Goal: Task Accomplishment & Management: Use online tool/utility

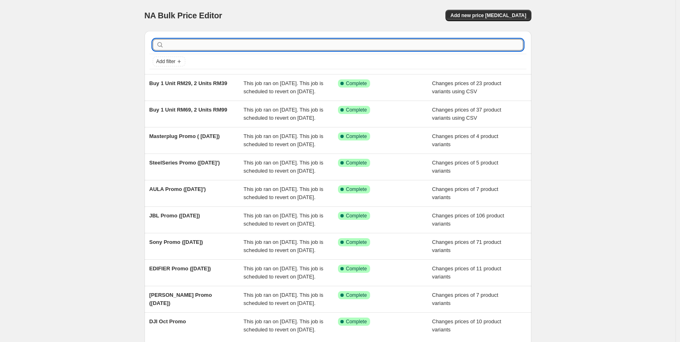
click at [197, 46] on input "text" at bounding box center [345, 44] width 358 height 11
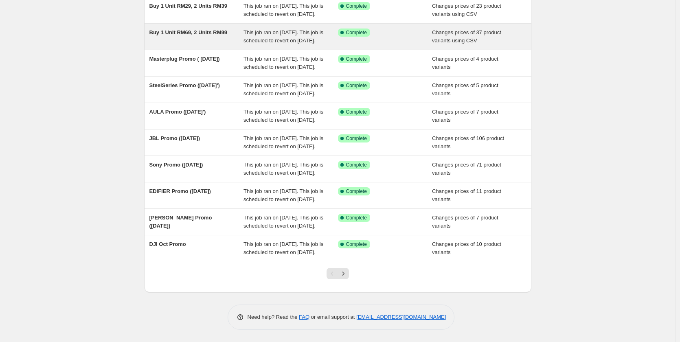
scroll to position [122, 0]
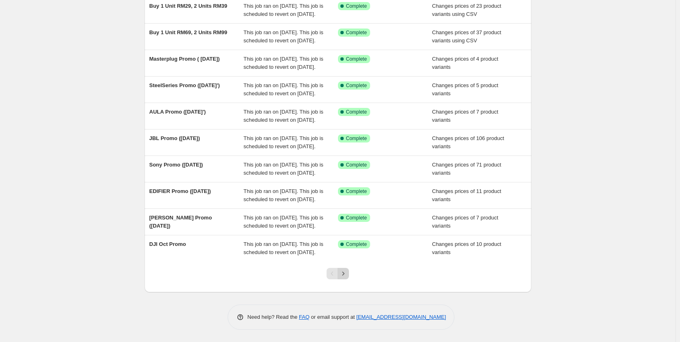
click at [345, 278] on icon "Next" at bounding box center [343, 274] width 8 height 8
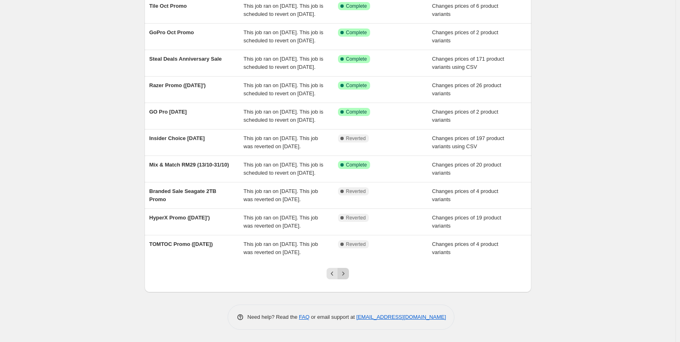
click at [343, 278] on icon "Next" at bounding box center [343, 274] width 8 height 8
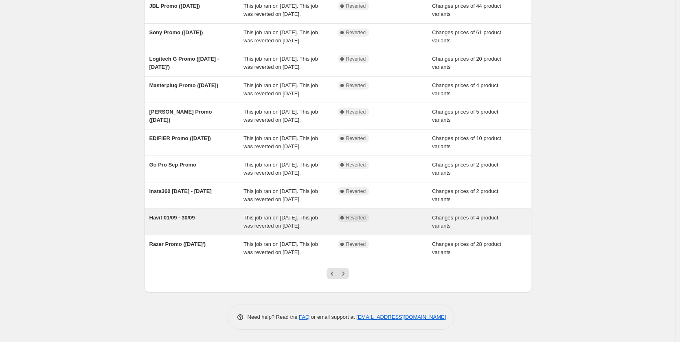
scroll to position [159, 0]
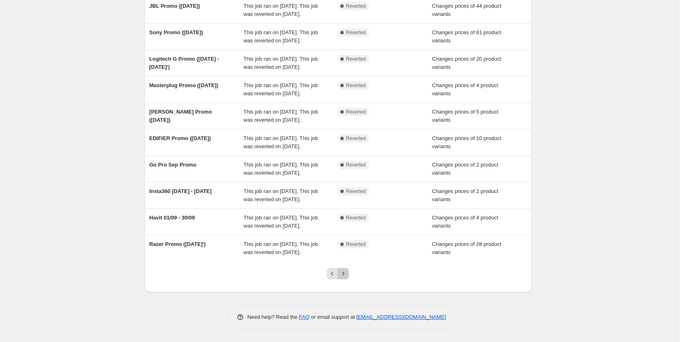
click at [344, 272] on icon "Next" at bounding box center [343, 274] width 8 height 8
click at [336, 276] on icon "Previous" at bounding box center [332, 274] width 8 height 8
click at [334, 270] on icon "Previous" at bounding box center [332, 274] width 8 height 8
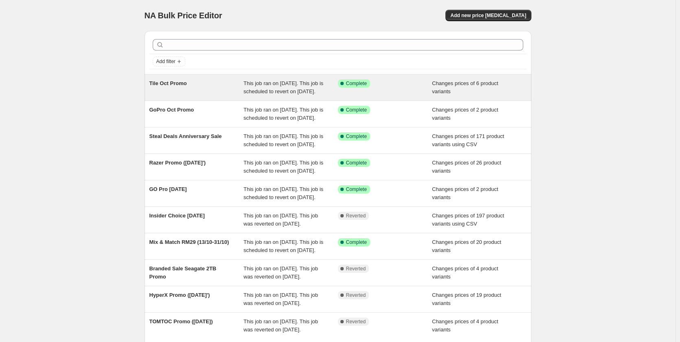
click at [178, 92] on div "Tile Oct Promo" at bounding box center [197, 87] width 95 height 16
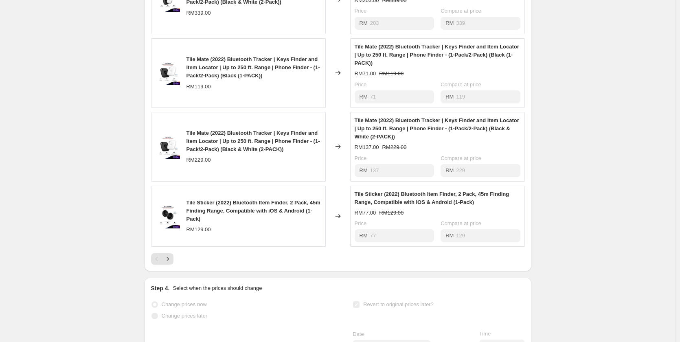
scroll to position [530, 0]
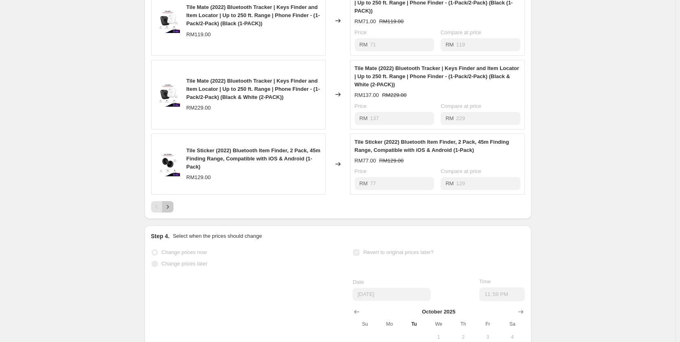
click at [171, 211] on button "Next" at bounding box center [167, 206] width 11 height 11
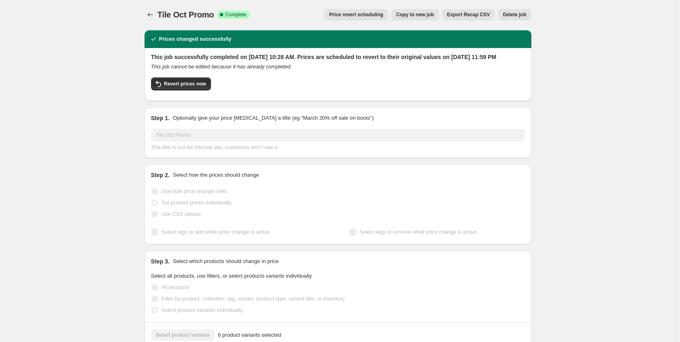
scroll to position [0, 0]
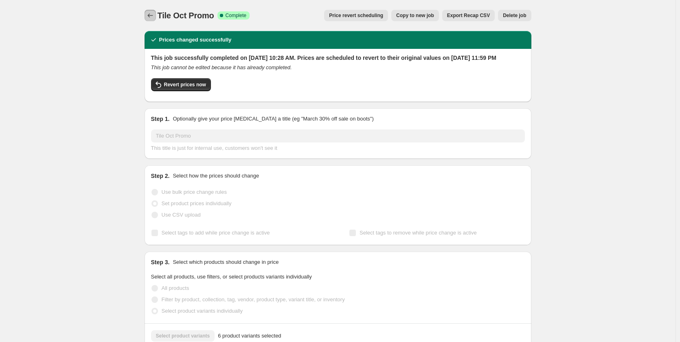
click at [149, 16] on icon "Price change jobs" at bounding box center [150, 15] width 8 height 8
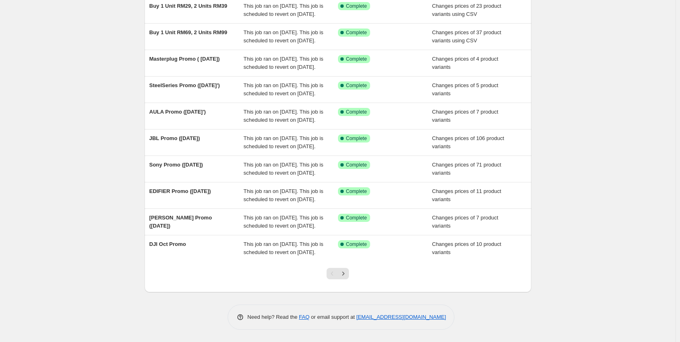
scroll to position [159, 0]
click at [346, 275] on icon "Next" at bounding box center [343, 274] width 8 height 8
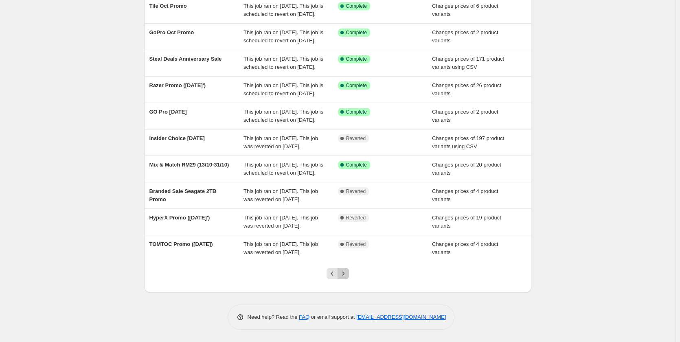
click at [347, 273] on icon "Next" at bounding box center [343, 274] width 8 height 8
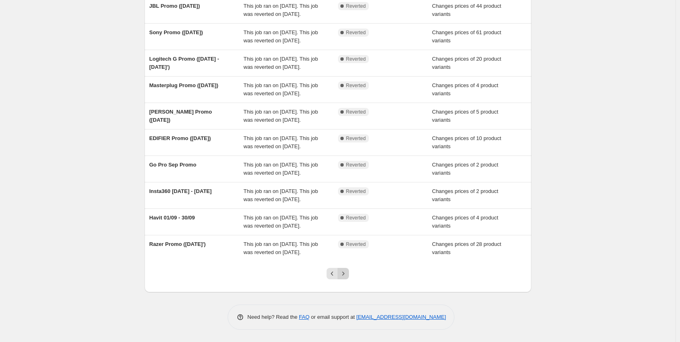
click at [349, 271] on button "Next" at bounding box center [343, 273] width 11 height 11
click at [346, 278] on icon "Next" at bounding box center [343, 274] width 8 height 8
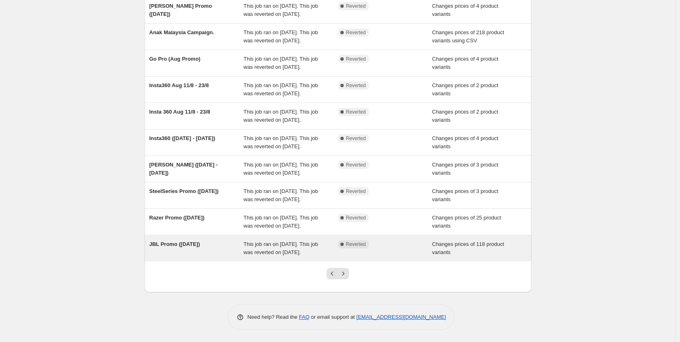
scroll to position [159, 0]
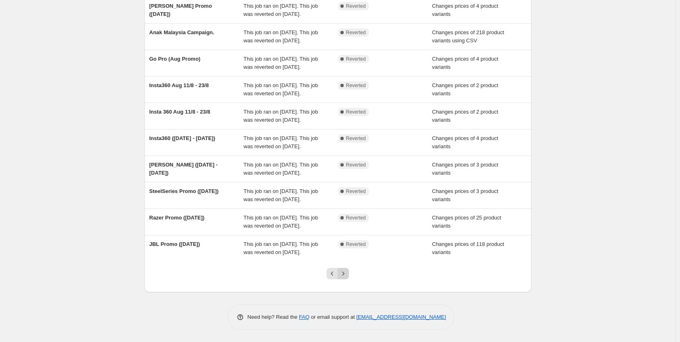
click at [342, 276] on icon "Next" at bounding box center [343, 274] width 8 height 8
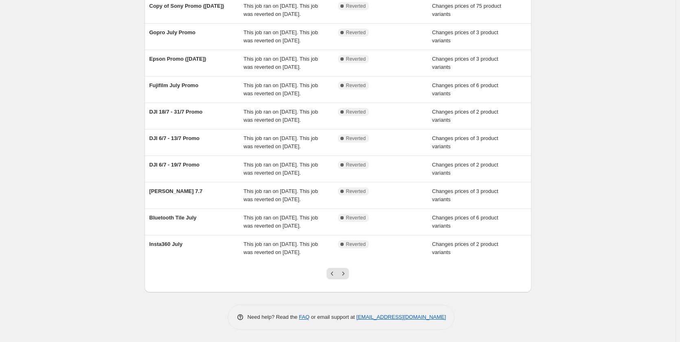
scroll to position [118, 0]
click at [335, 273] on icon "Previous" at bounding box center [332, 274] width 8 height 8
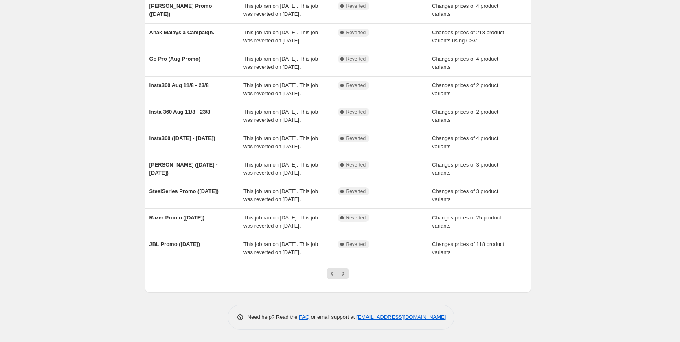
scroll to position [122, 0]
click at [331, 278] on icon "Previous" at bounding box center [332, 274] width 8 height 8
click at [333, 269] on button "Previous" at bounding box center [332, 273] width 11 height 11
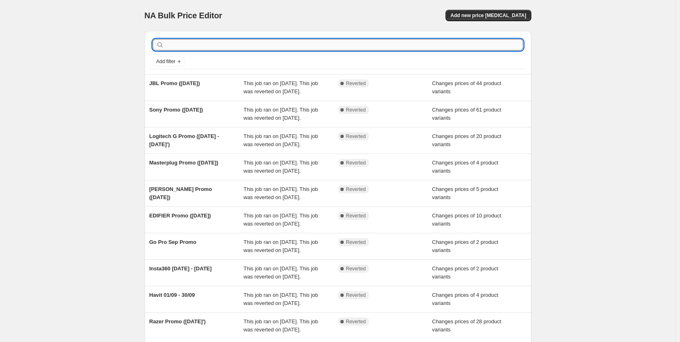
click at [187, 48] on input "text" at bounding box center [345, 44] width 358 height 11
type input "jisulife"
